Goal: Information Seeking & Learning: Compare options

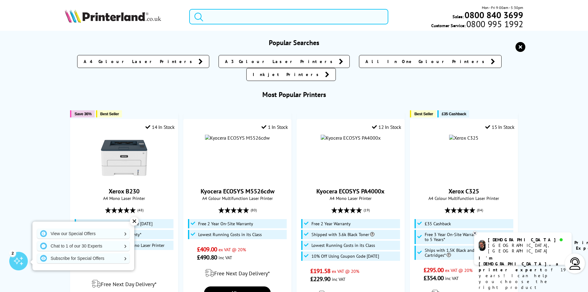
click at [251, 19] on input "search" at bounding box center [288, 16] width 199 height 15
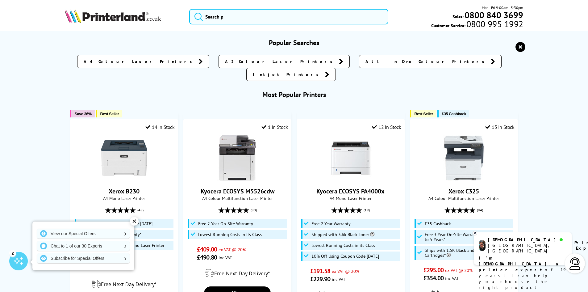
click at [121, 27] on div "Mon - Fri 9:00am - 5:30pm Sales: 0800 840 3699 Customer Service: 0800 995 1992" at bounding box center [294, 18] width 494 height 27
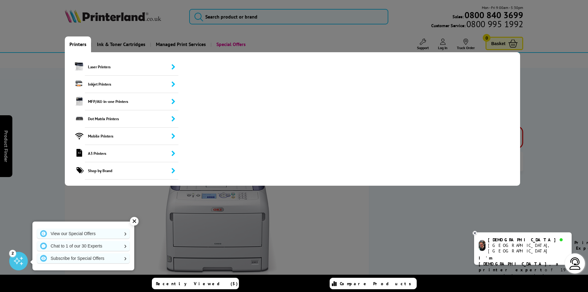
click at [78, 45] on link "Printers" at bounding box center [78, 44] width 26 height 16
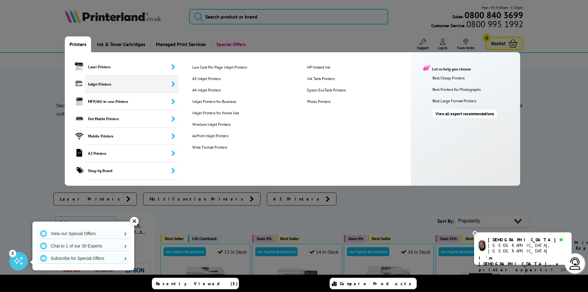
click at [74, 44] on link "Printers" at bounding box center [78, 44] width 26 height 16
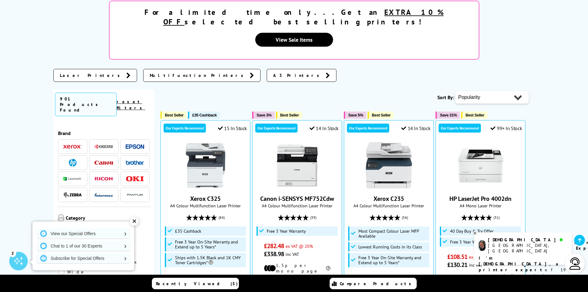
scroll to position [123, 0]
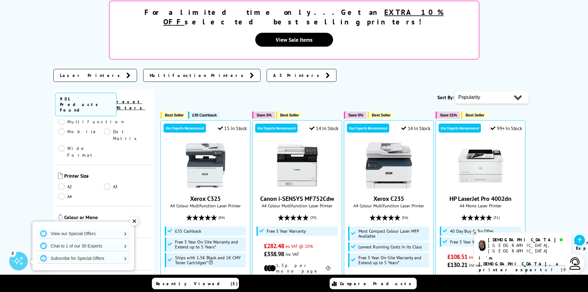
click at [63, 224] on link "Colour" at bounding box center [81, 227] width 46 height 7
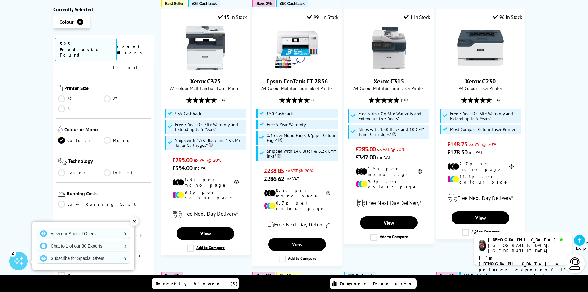
scroll to position [247, 0]
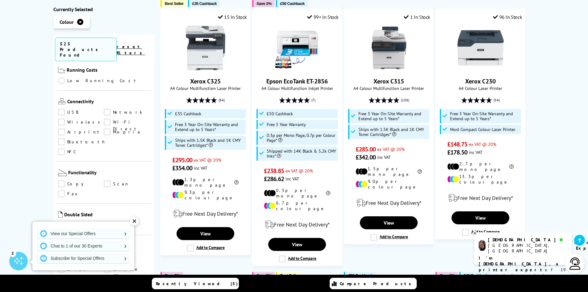
click at [106, 181] on link "Scan" at bounding box center [127, 184] width 46 height 7
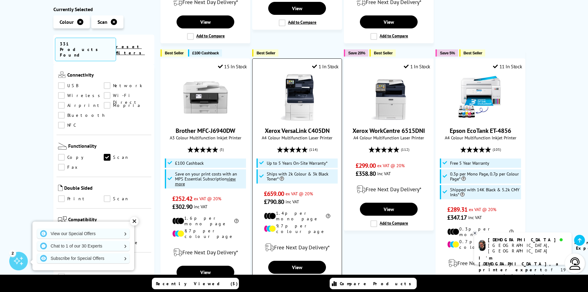
scroll to position [710, 0]
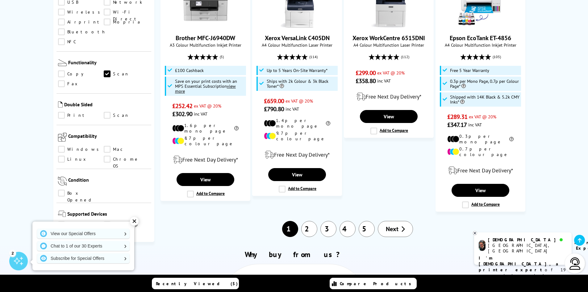
click at [311, 221] on link "2" at bounding box center [309, 229] width 16 height 16
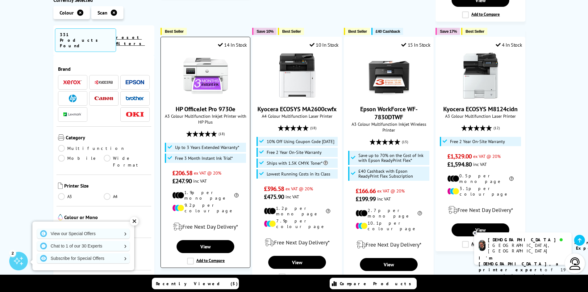
scroll to position [741, 0]
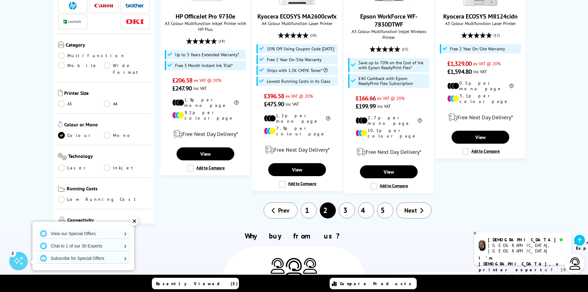
click at [341, 202] on link "3" at bounding box center [347, 210] width 16 height 16
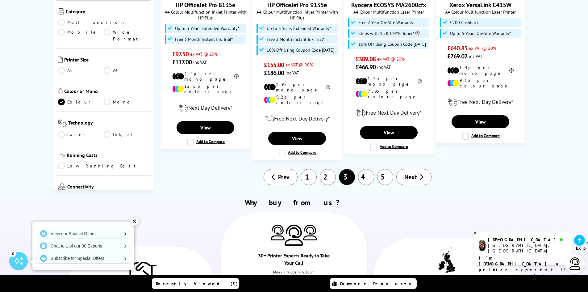
scroll to position [741, 0]
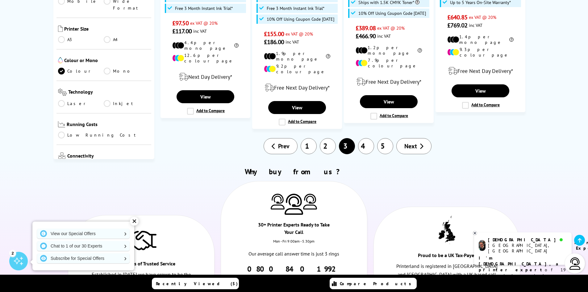
click at [418, 138] on link "Next" at bounding box center [413, 146] width 35 height 16
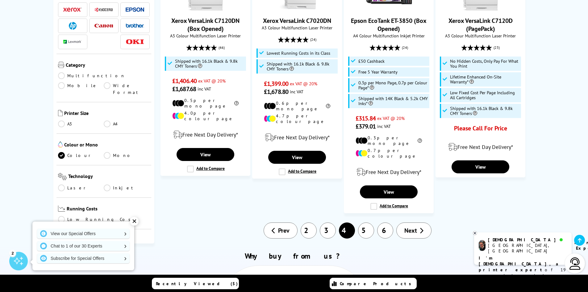
scroll to position [741, 0]
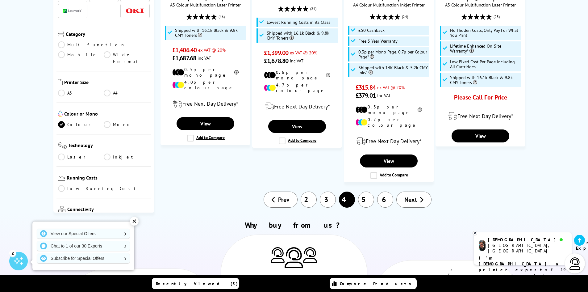
click at [366, 191] on link "5" at bounding box center [366, 199] width 16 height 16
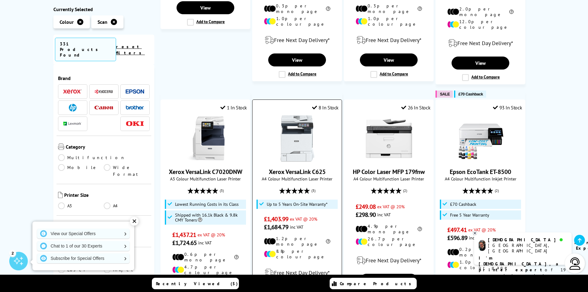
scroll to position [648, 0]
